Goal: Task Accomplishment & Management: Manage account settings

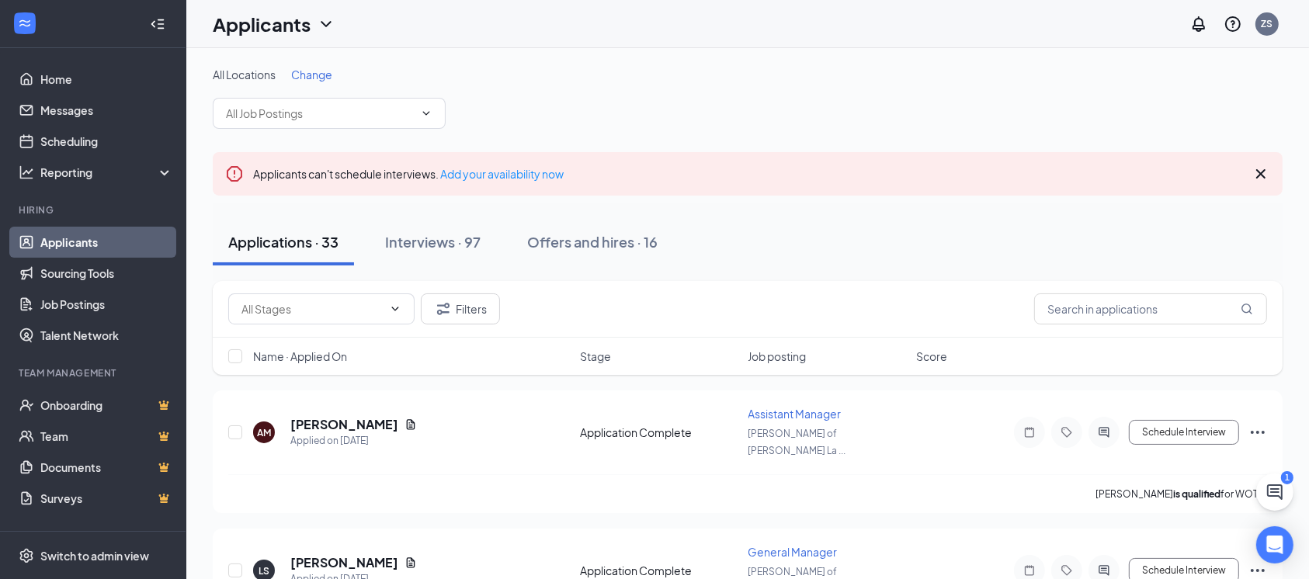
click at [315, 68] on span "Change" at bounding box center [311, 75] width 41 height 14
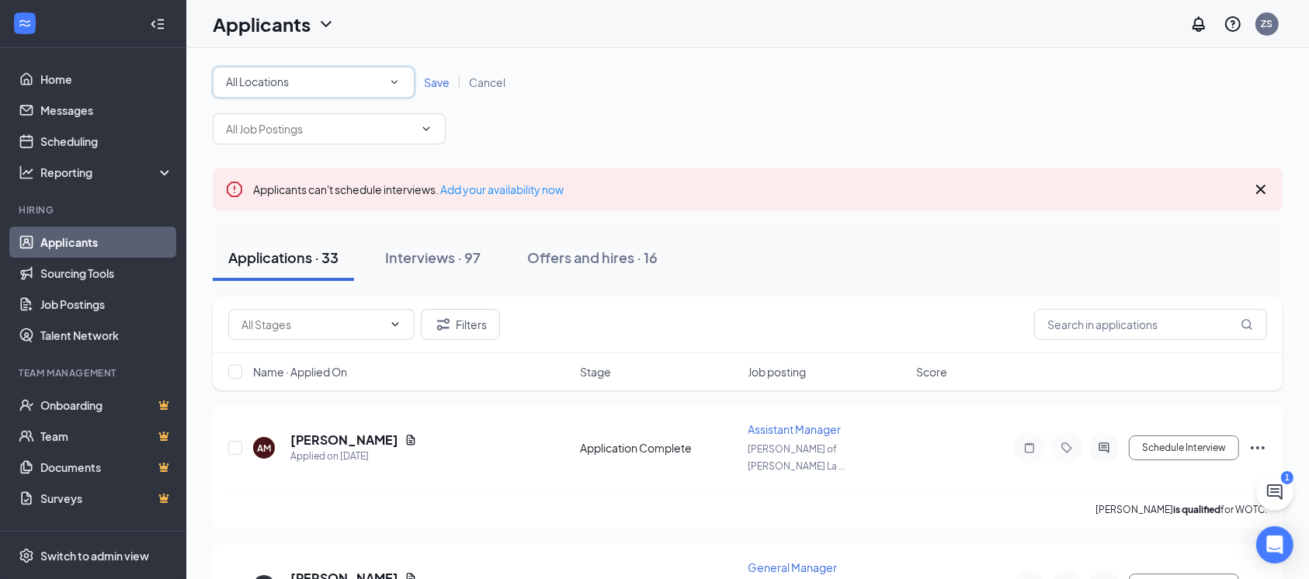
click at [341, 82] on div "All Locations" at bounding box center [313, 82] width 175 height 19
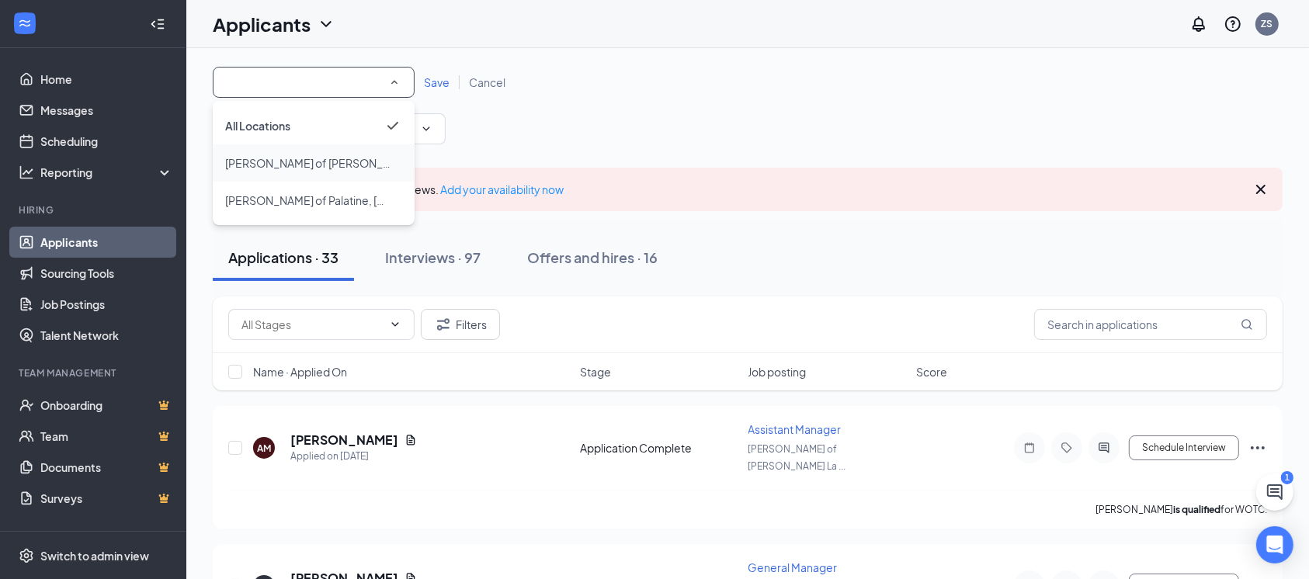
click at [333, 154] on div "[PERSON_NAME] of [PERSON_NAME][GEOGRAPHIC_DATA]" at bounding box center [313, 163] width 177 height 19
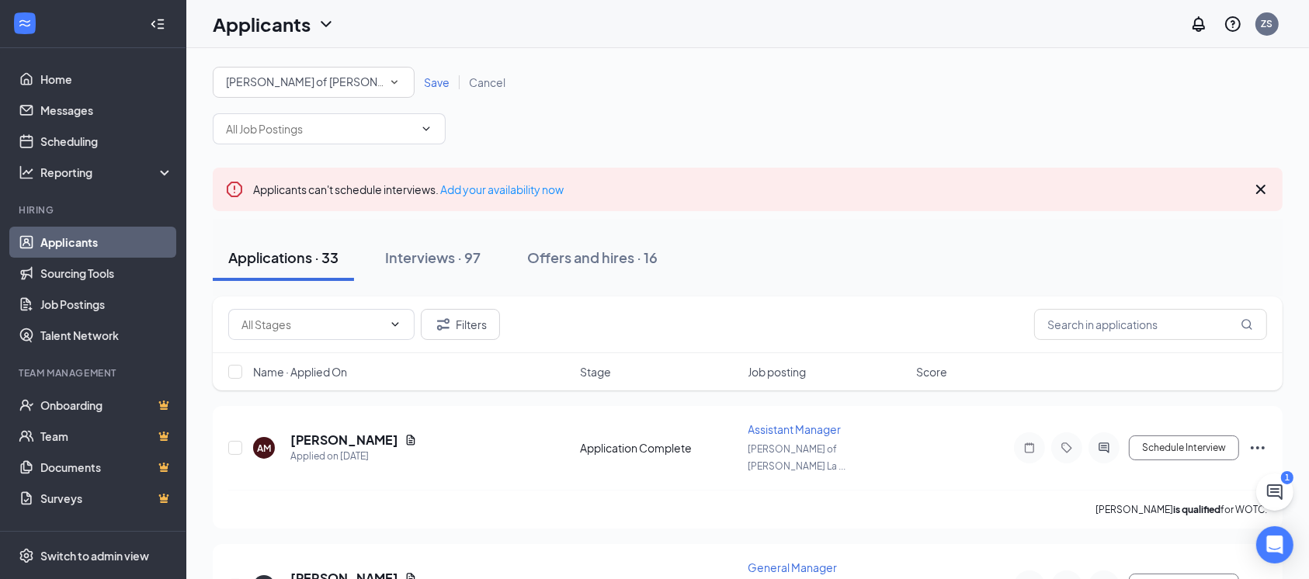
click at [440, 83] on span "Save" at bounding box center [437, 82] width 26 height 14
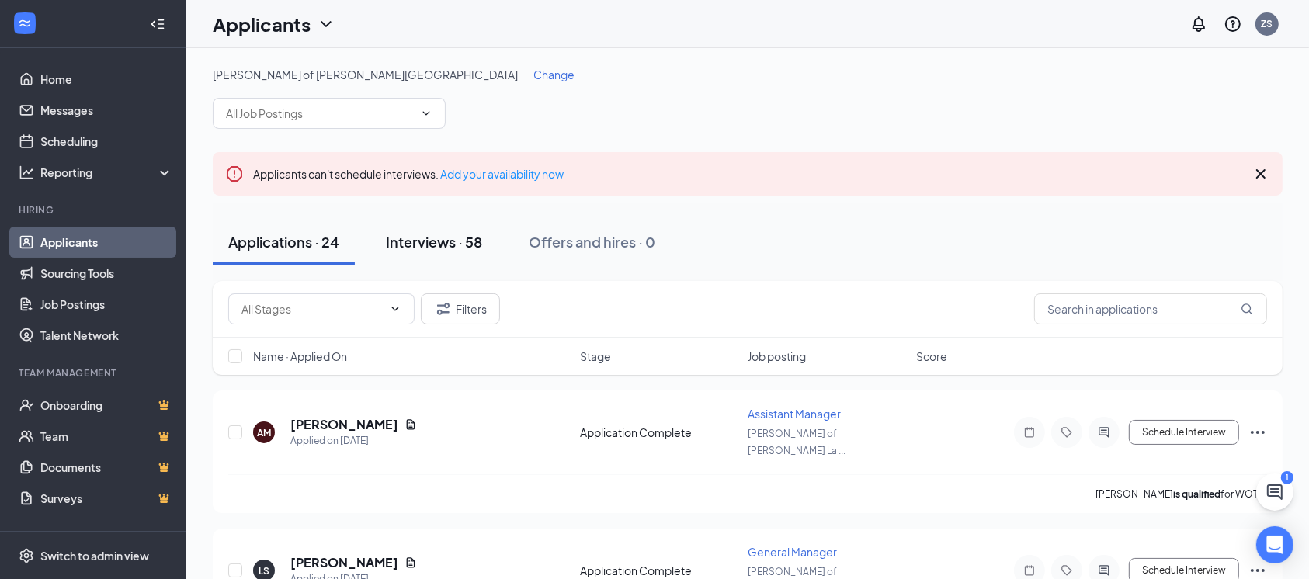
scroll to position [103, 0]
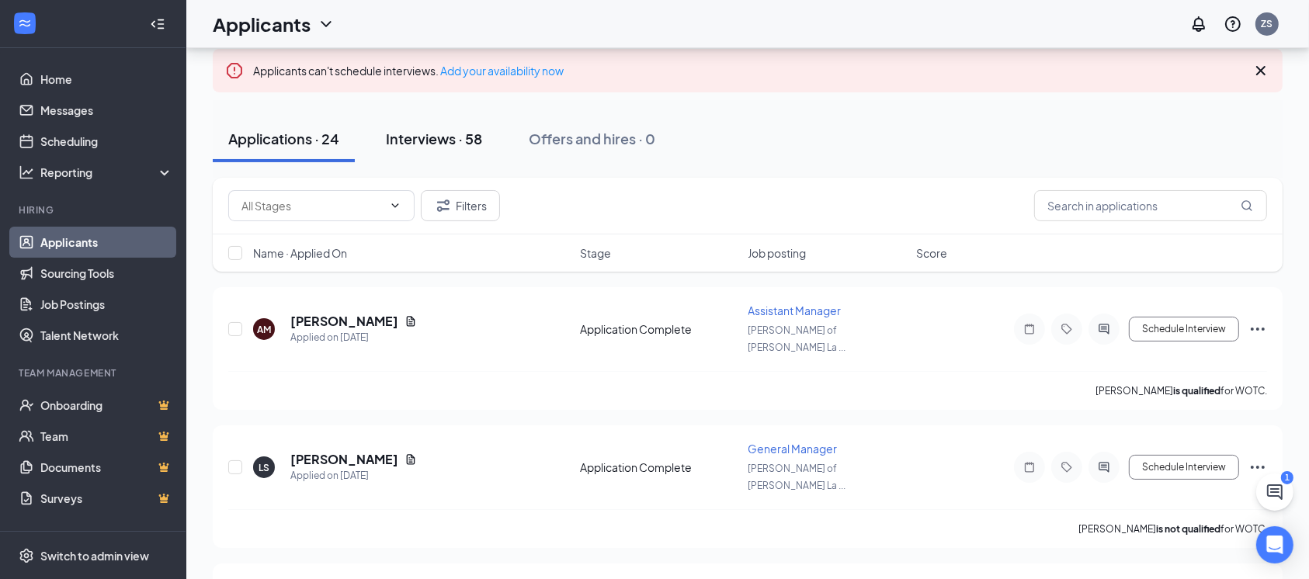
click at [439, 140] on div "Interviews · 58" at bounding box center [434, 138] width 96 height 19
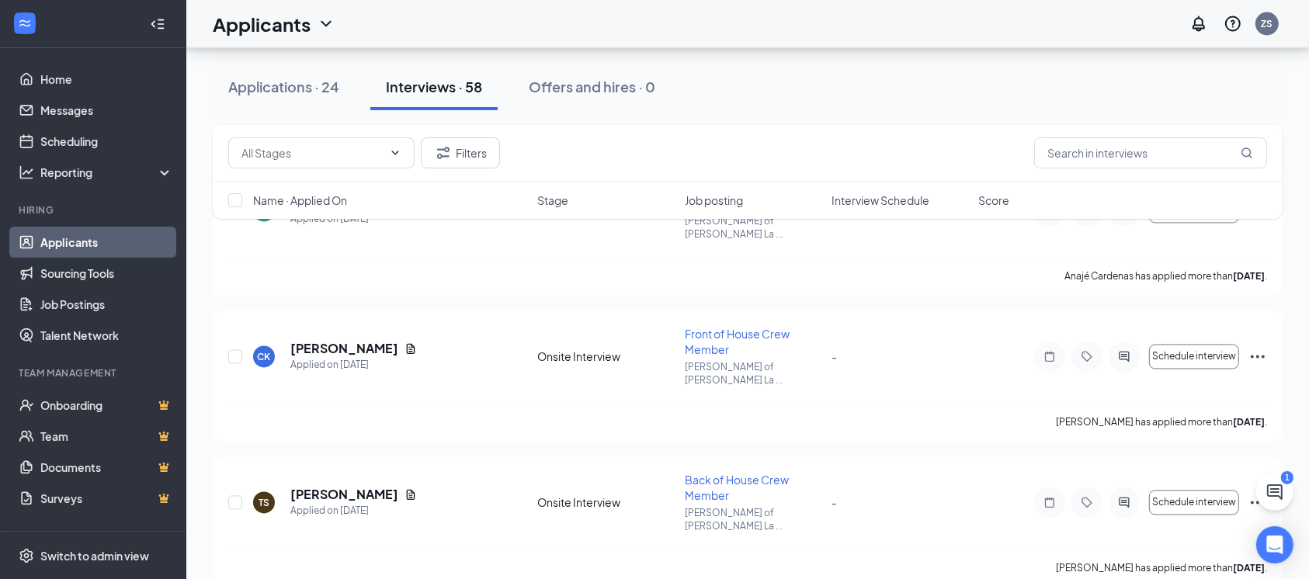
scroll to position [2897, 0]
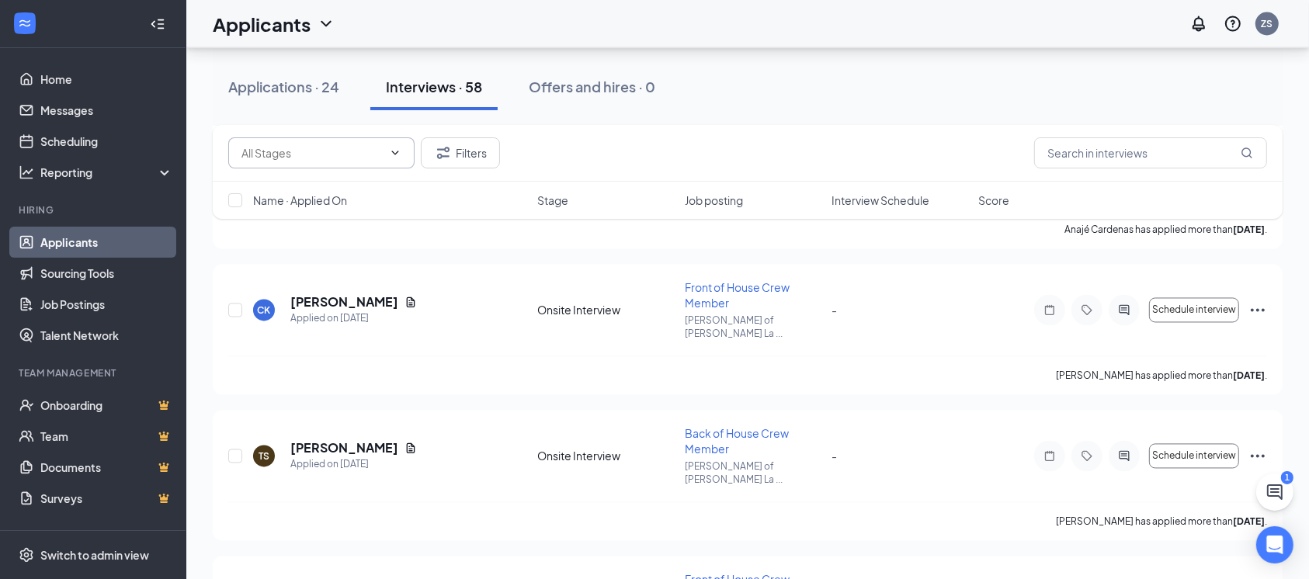
click at [335, 150] on input "text" at bounding box center [311, 152] width 141 height 17
click at [1124, 148] on input "text" at bounding box center [1150, 152] width 233 height 31
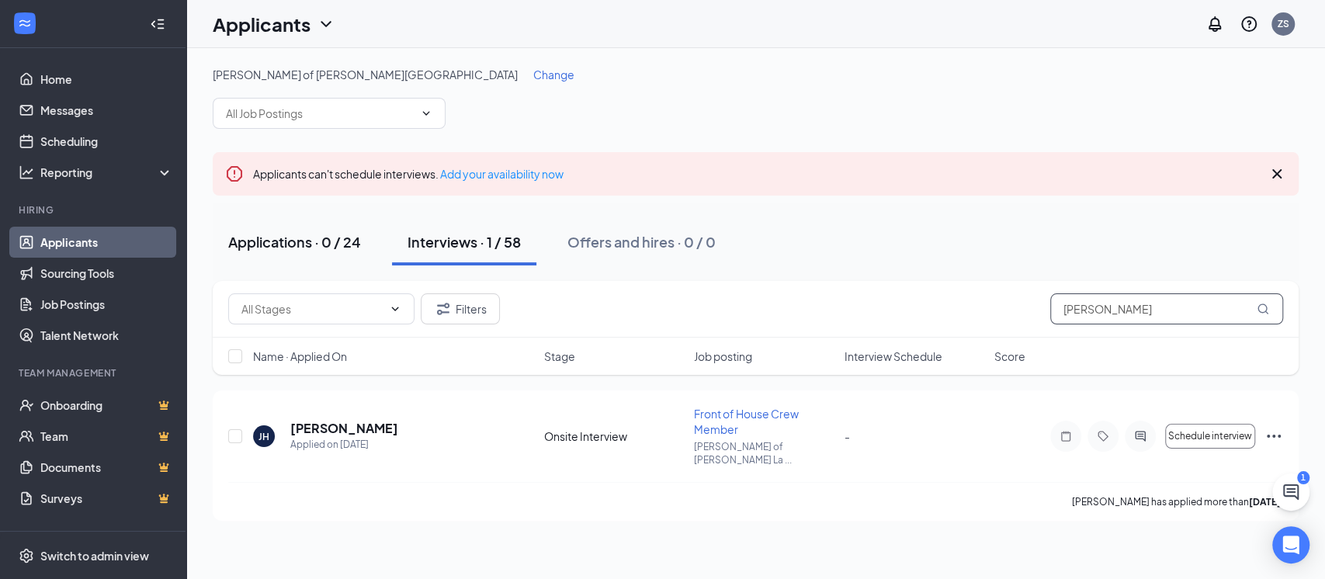
type input "[PERSON_NAME]"
click at [308, 246] on div "Applications · 0 / 24" at bounding box center [294, 241] width 133 height 19
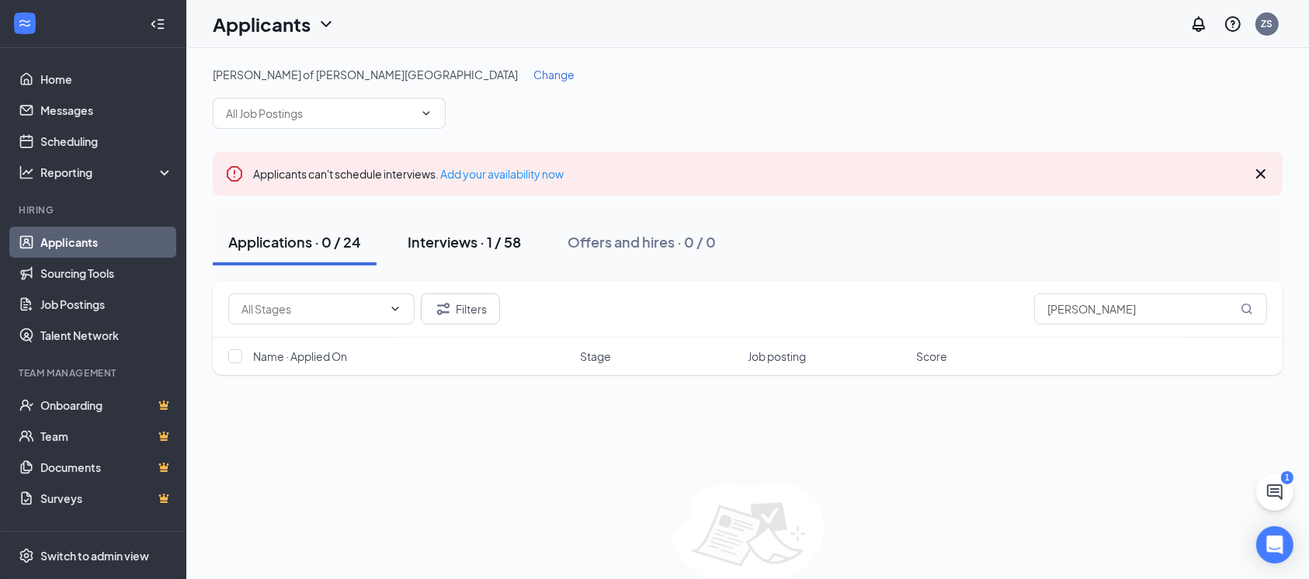
click at [454, 241] on div "Interviews · 1 / 58" at bounding box center [463, 241] width 113 height 19
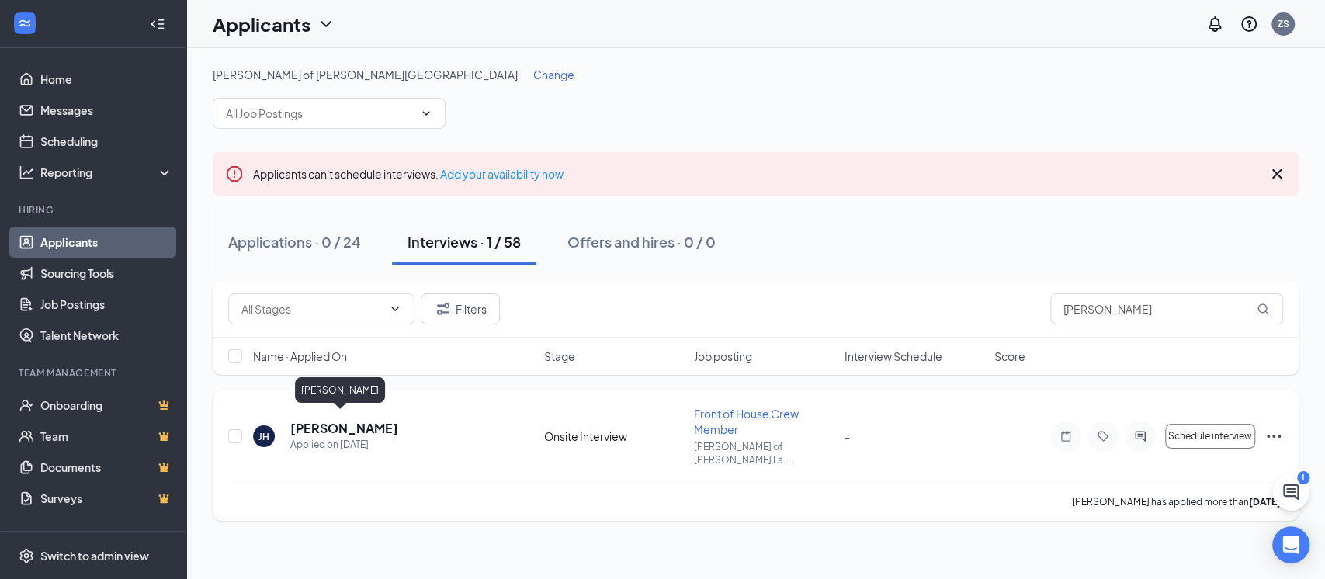
click at [335, 420] on h5 "[PERSON_NAME]" at bounding box center [344, 428] width 108 height 17
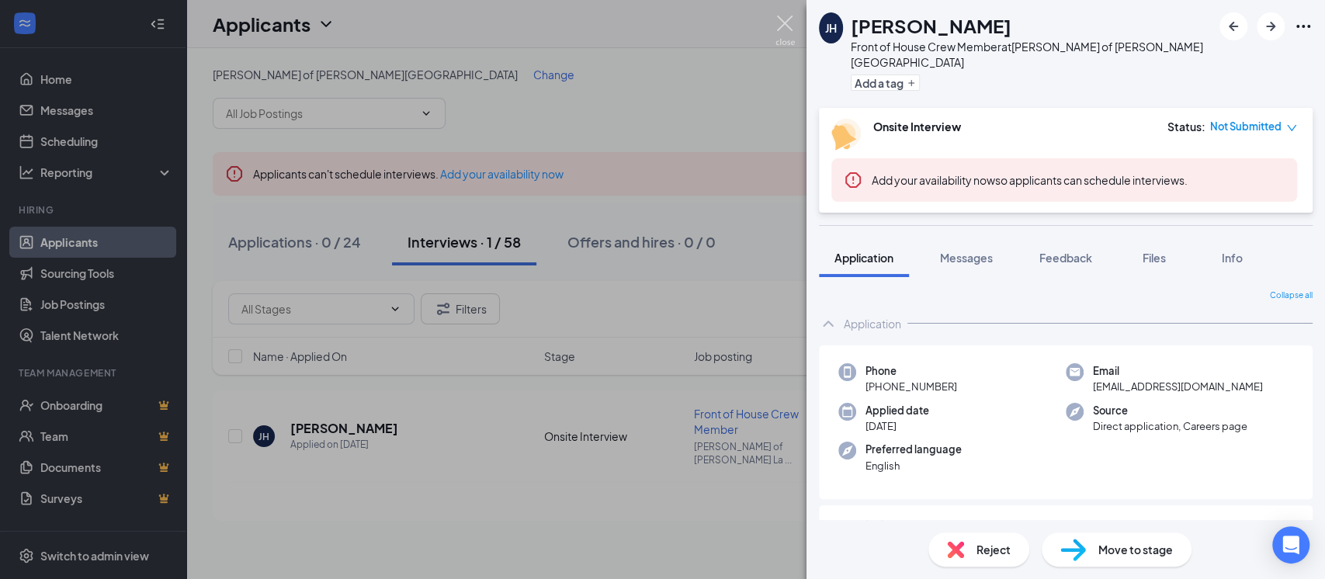
click at [783, 22] on img at bounding box center [784, 31] width 19 height 30
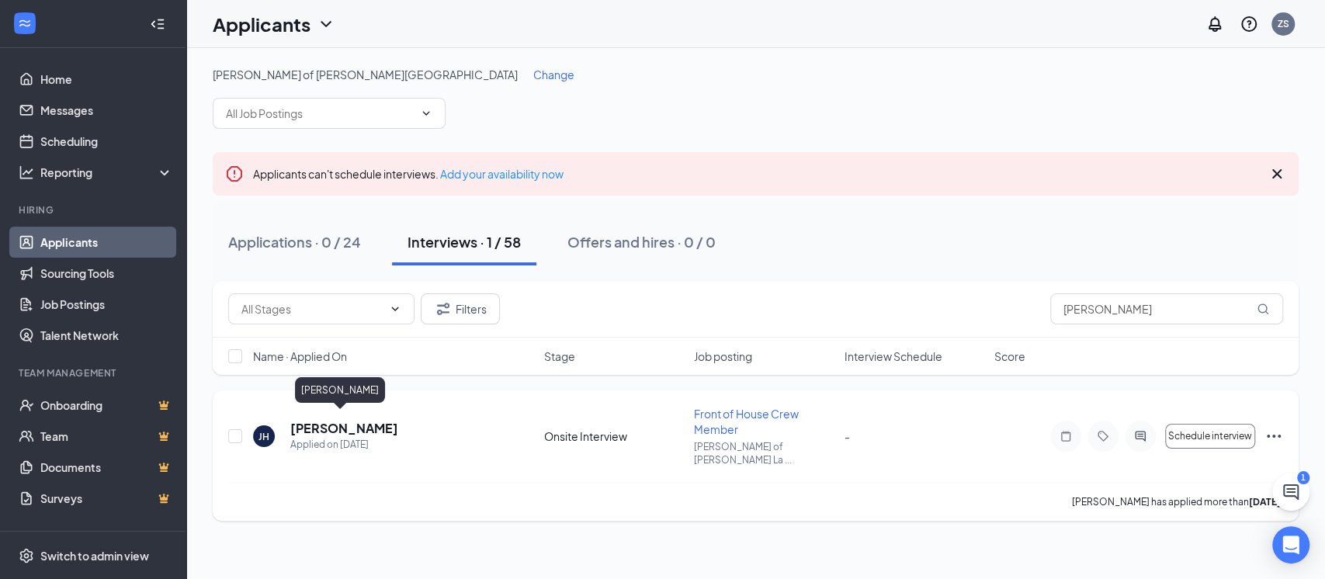
click at [343, 420] on h5 "[PERSON_NAME]" at bounding box center [344, 428] width 108 height 17
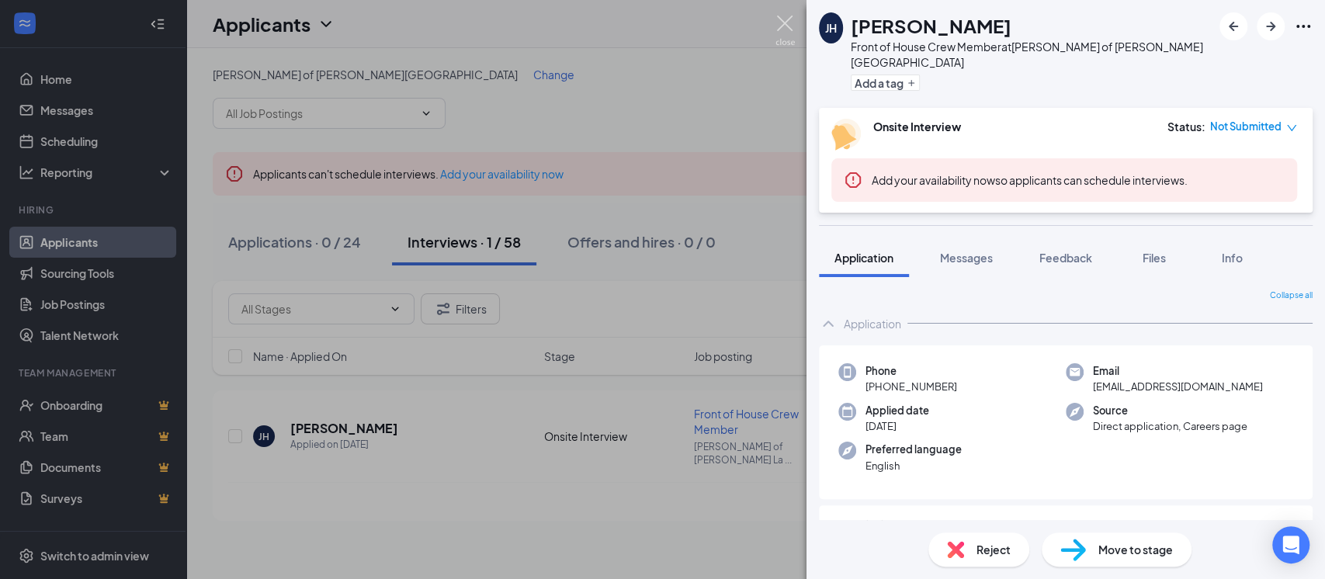
click at [780, 23] on img at bounding box center [784, 31] width 19 height 30
